Goal: Information Seeking & Learning: Understand process/instructions

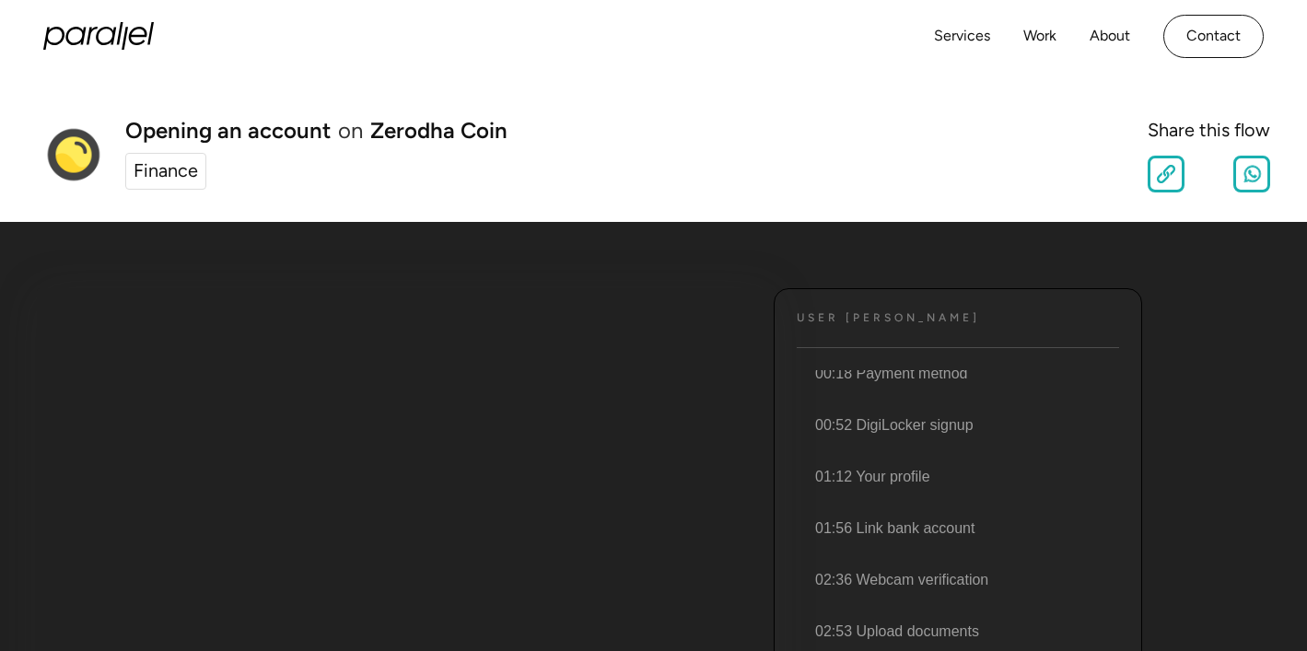
click at [145, 38] on icon "home" at bounding box center [98, 36] width 111 height 28
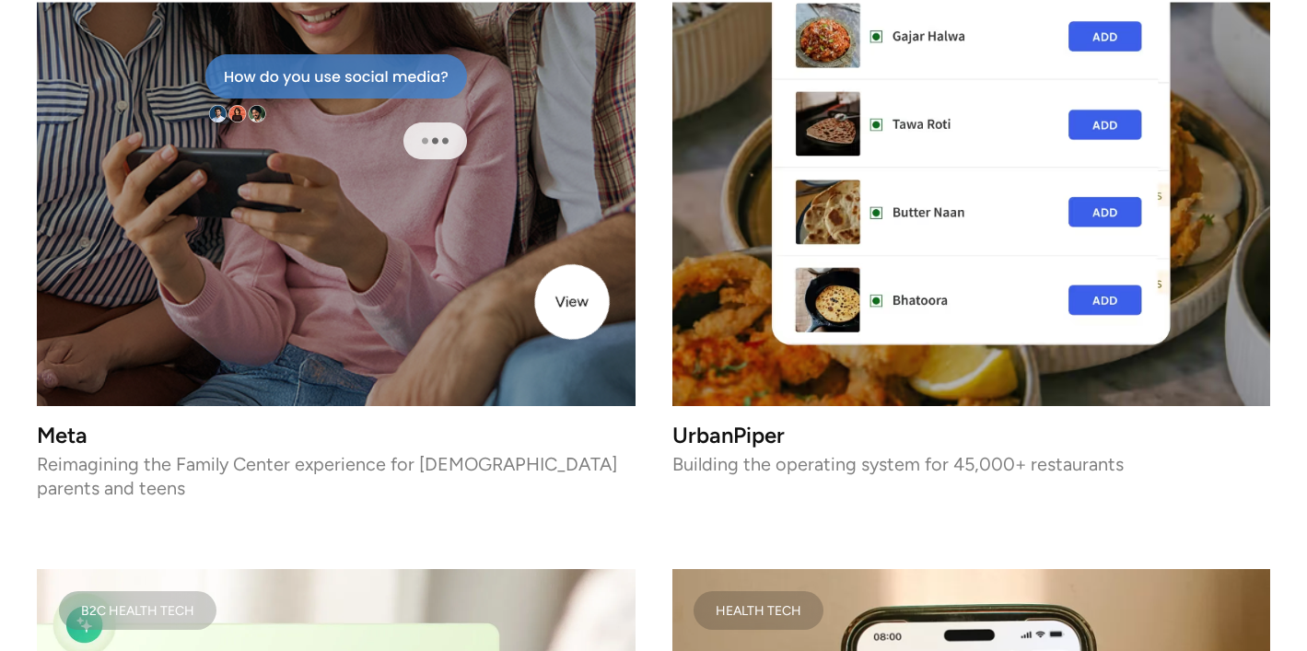
scroll to position [3227, 0]
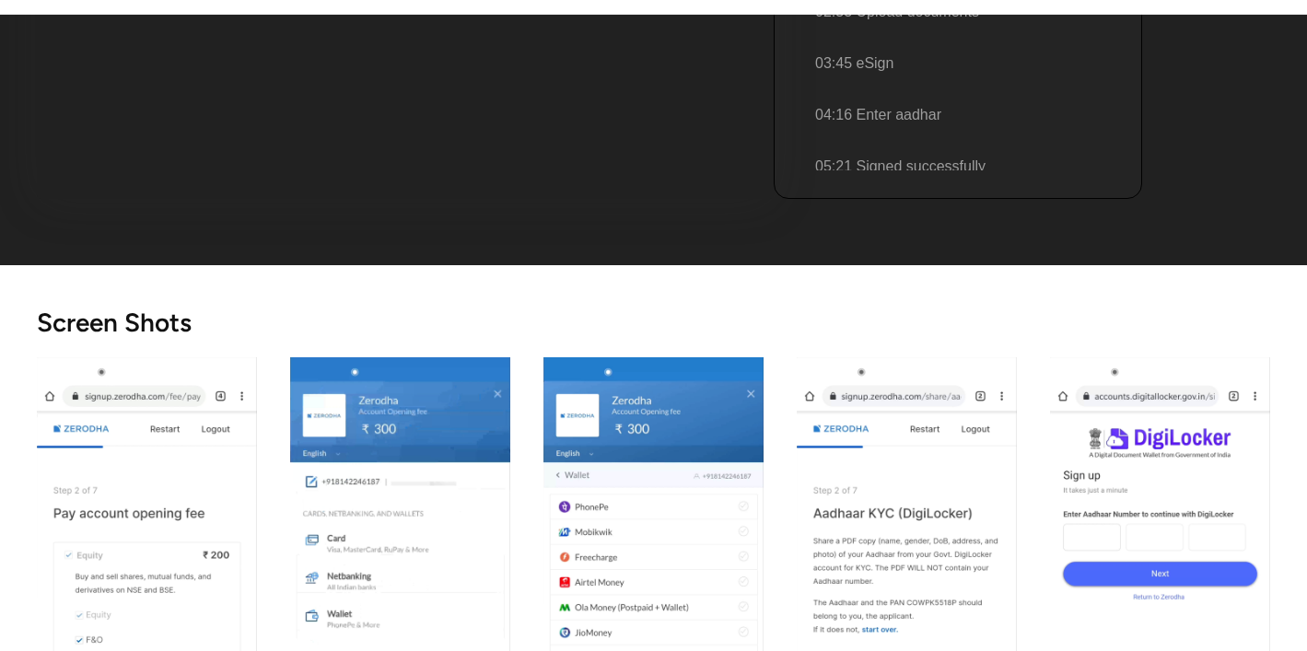
scroll to position [1102, 0]
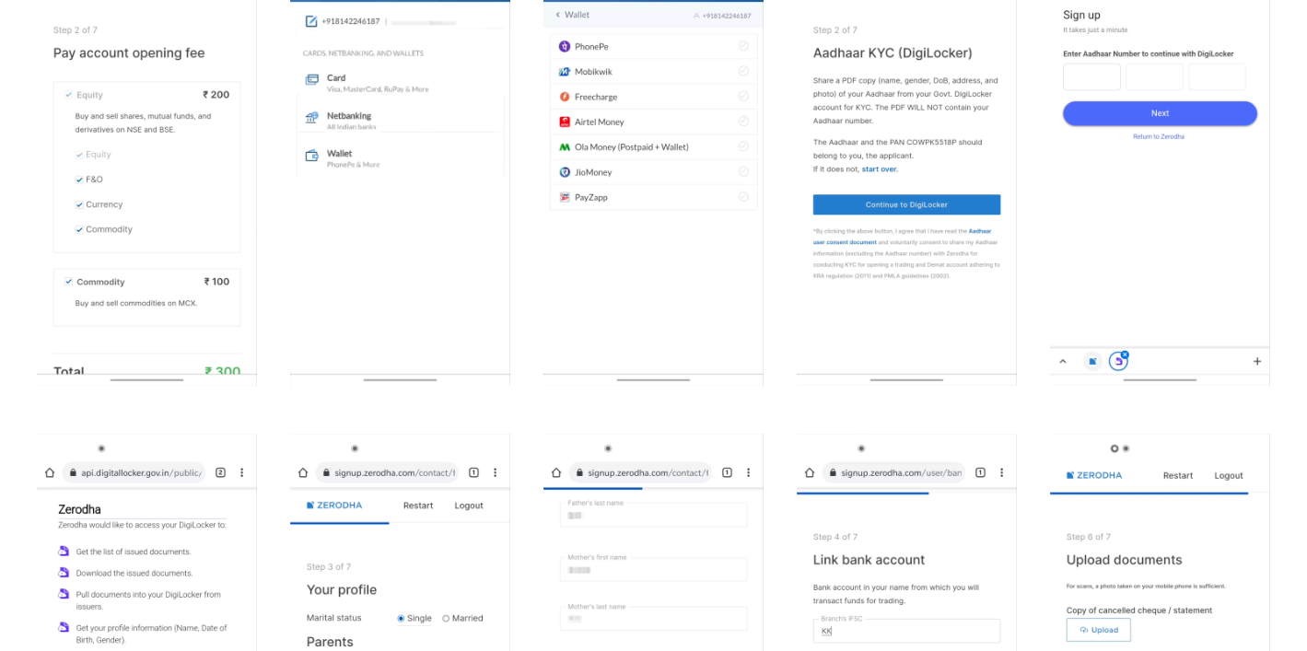
click at [901, 254] on img "open lightbox" at bounding box center [907, 141] width 220 height 489
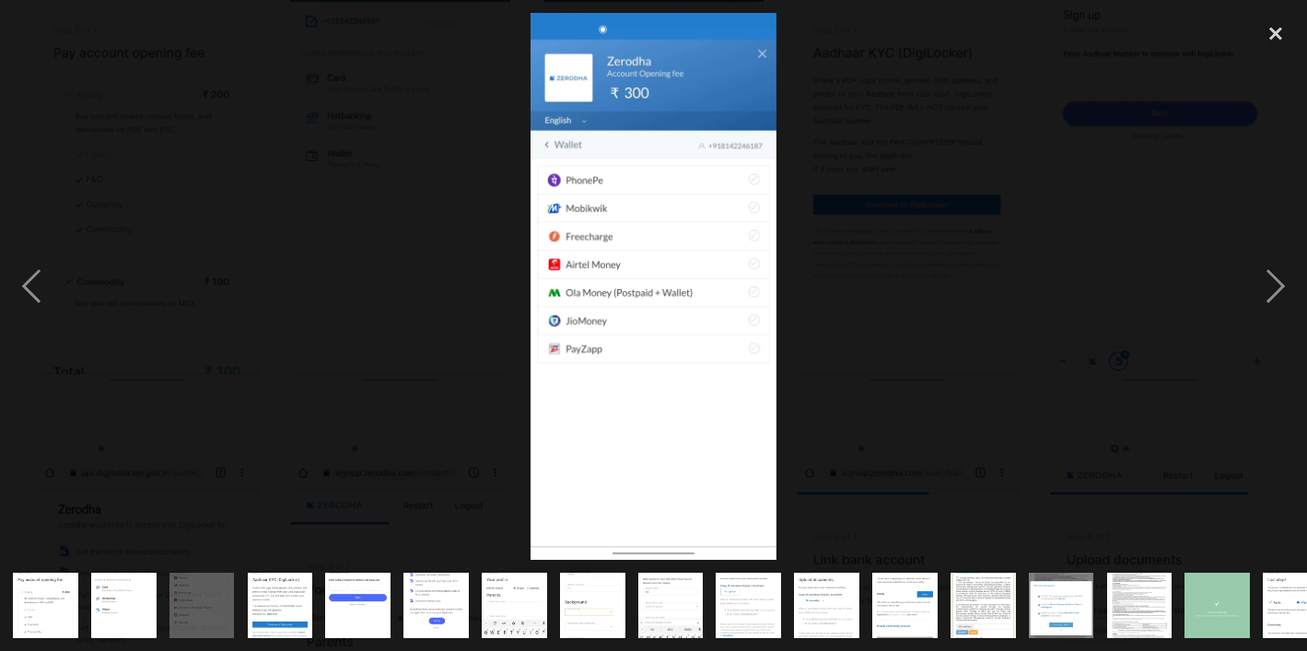
drag, startPoint x: 582, startPoint y: 400, endPoint x: 775, endPoint y: 405, distance: 192.6
click at [778, 410] on div at bounding box center [653, 286] width 1307 height 547
drag, startPoint x: 757, startPoint y: 386, endPoint x: 575, endPoint y: 386, distance: 182.4
click at [575, 386] on img at bounding box center [654, 286] width 246 height 547
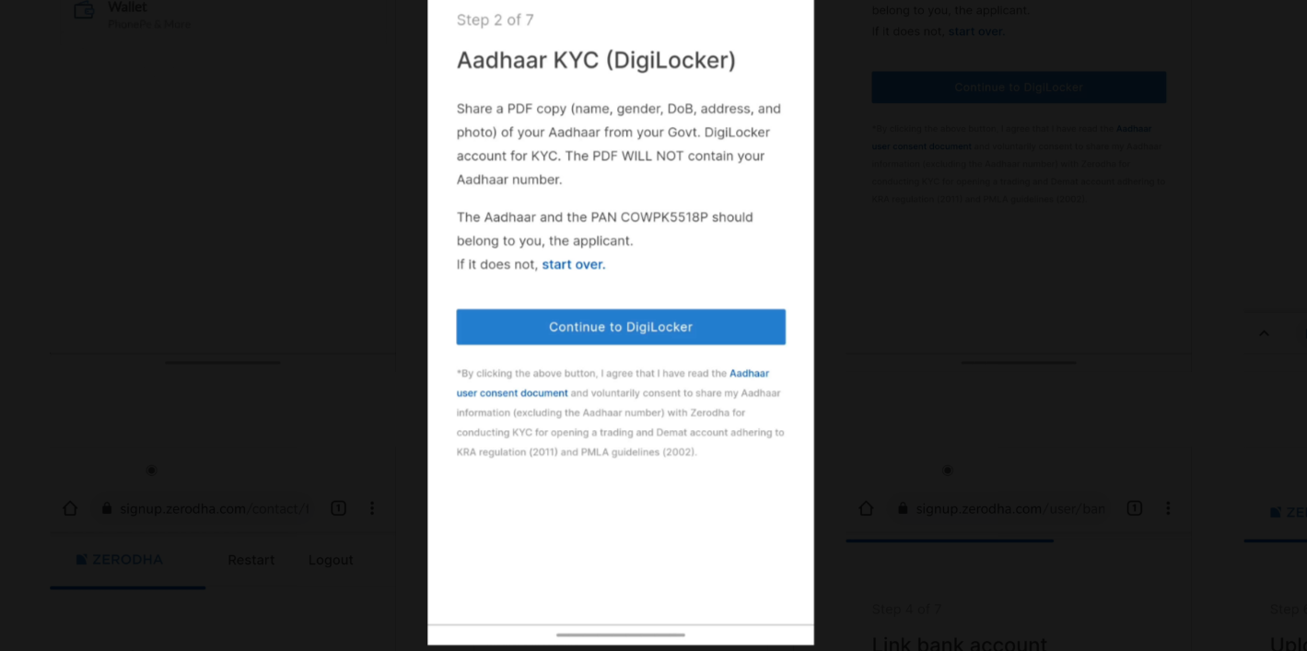
click at [685, 411] on img at bounding box center [654, 286] width 246 height 547
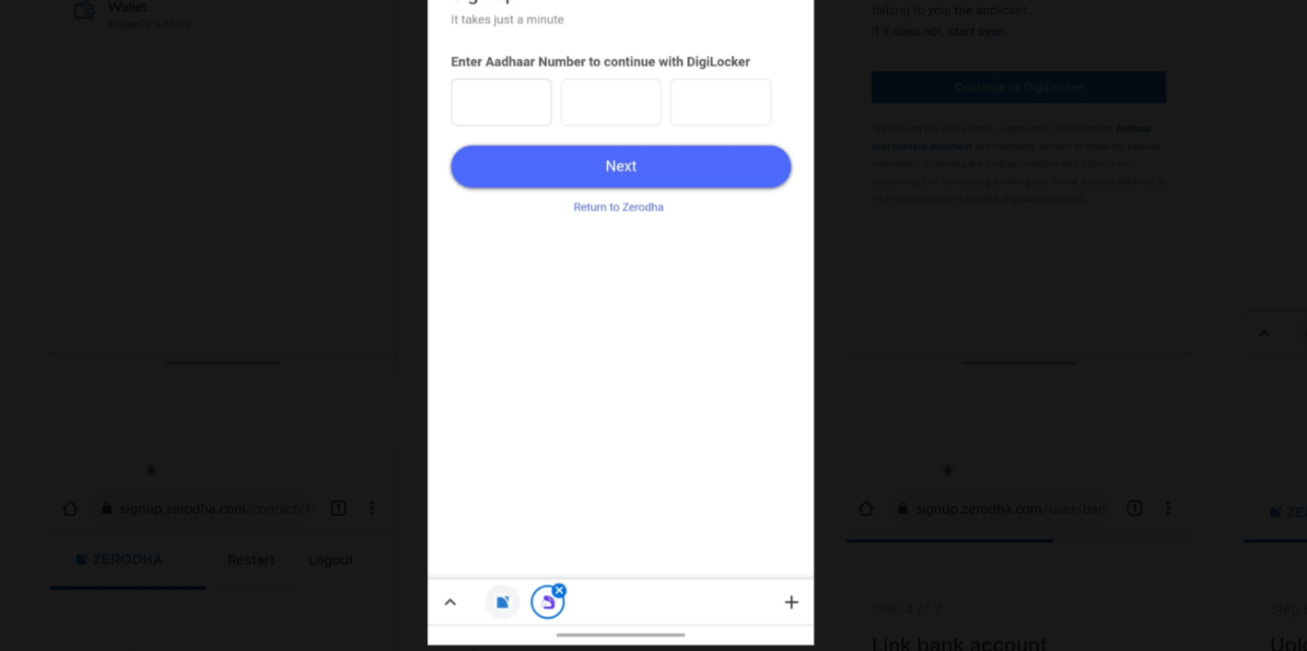
click at [885, 301] on div at bounding box center [653, 286] width 1307 height 547
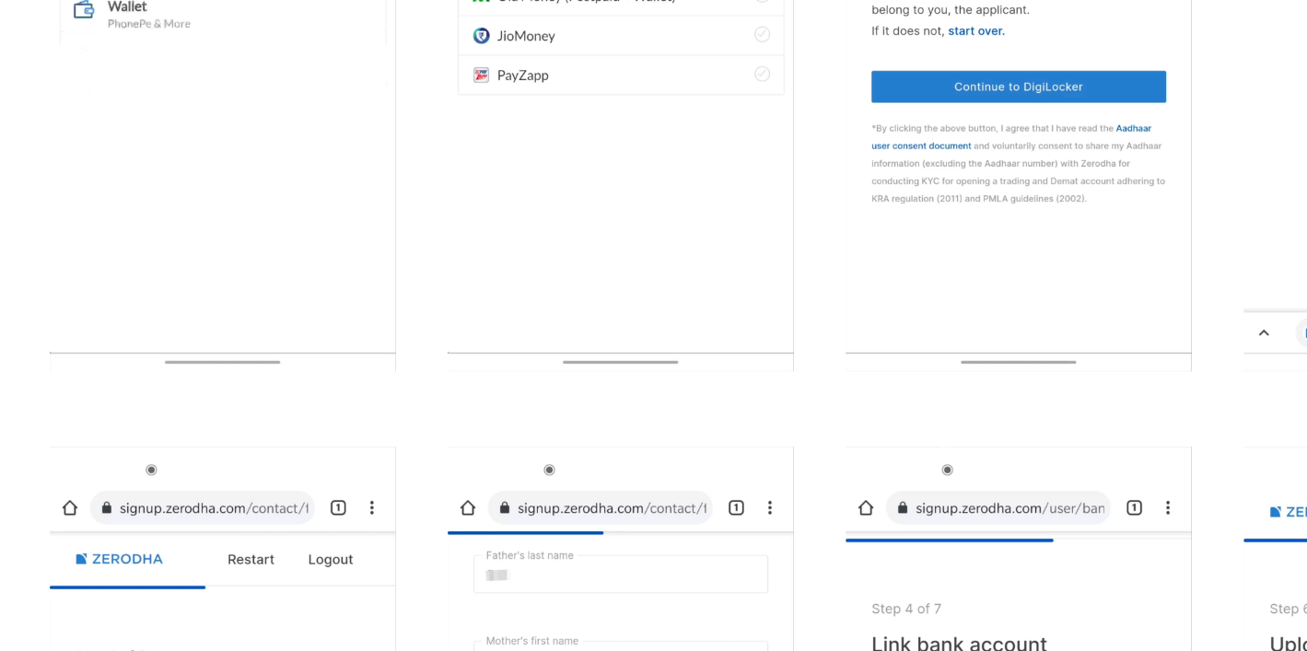
scroll to position [1074, 0]
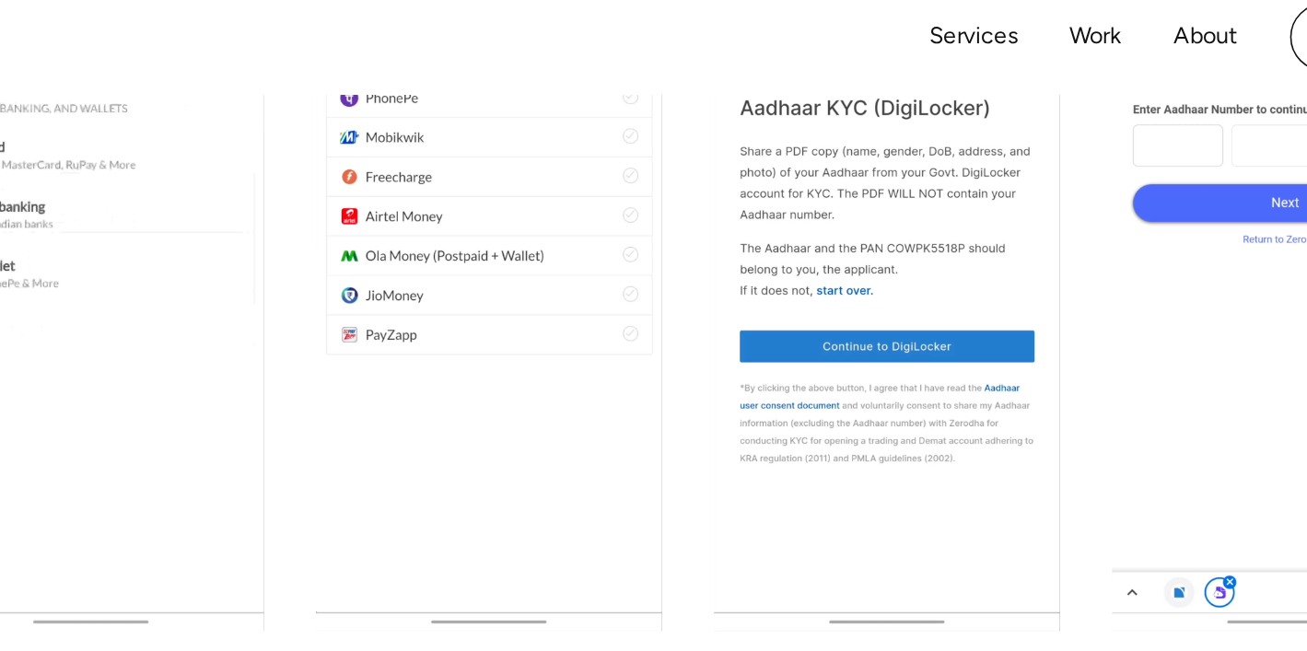
scroll to position [1063, 0]
